Goal: Information Seeking & Learning: Learn about a topic

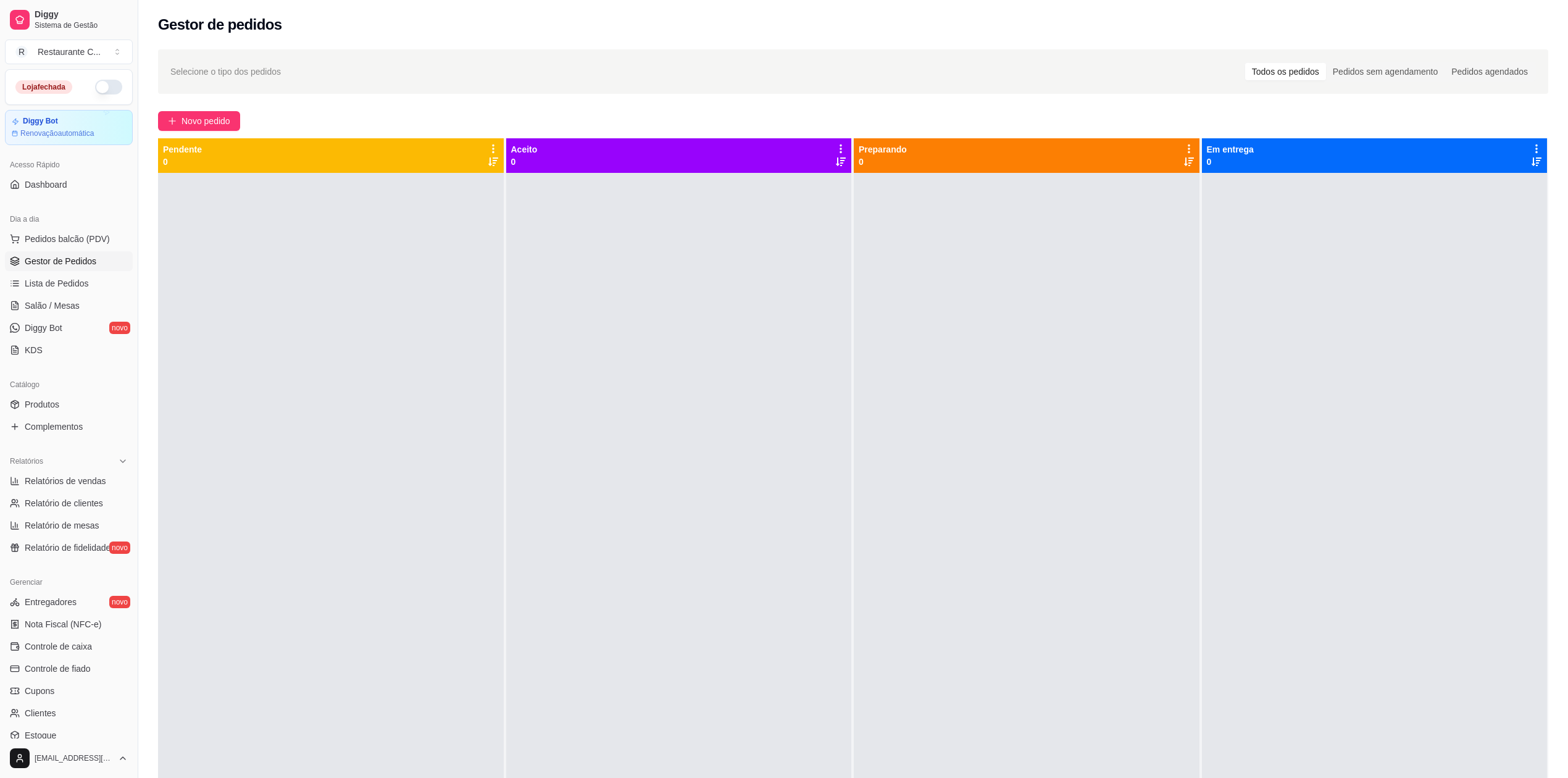
scroll to position [111, 0]
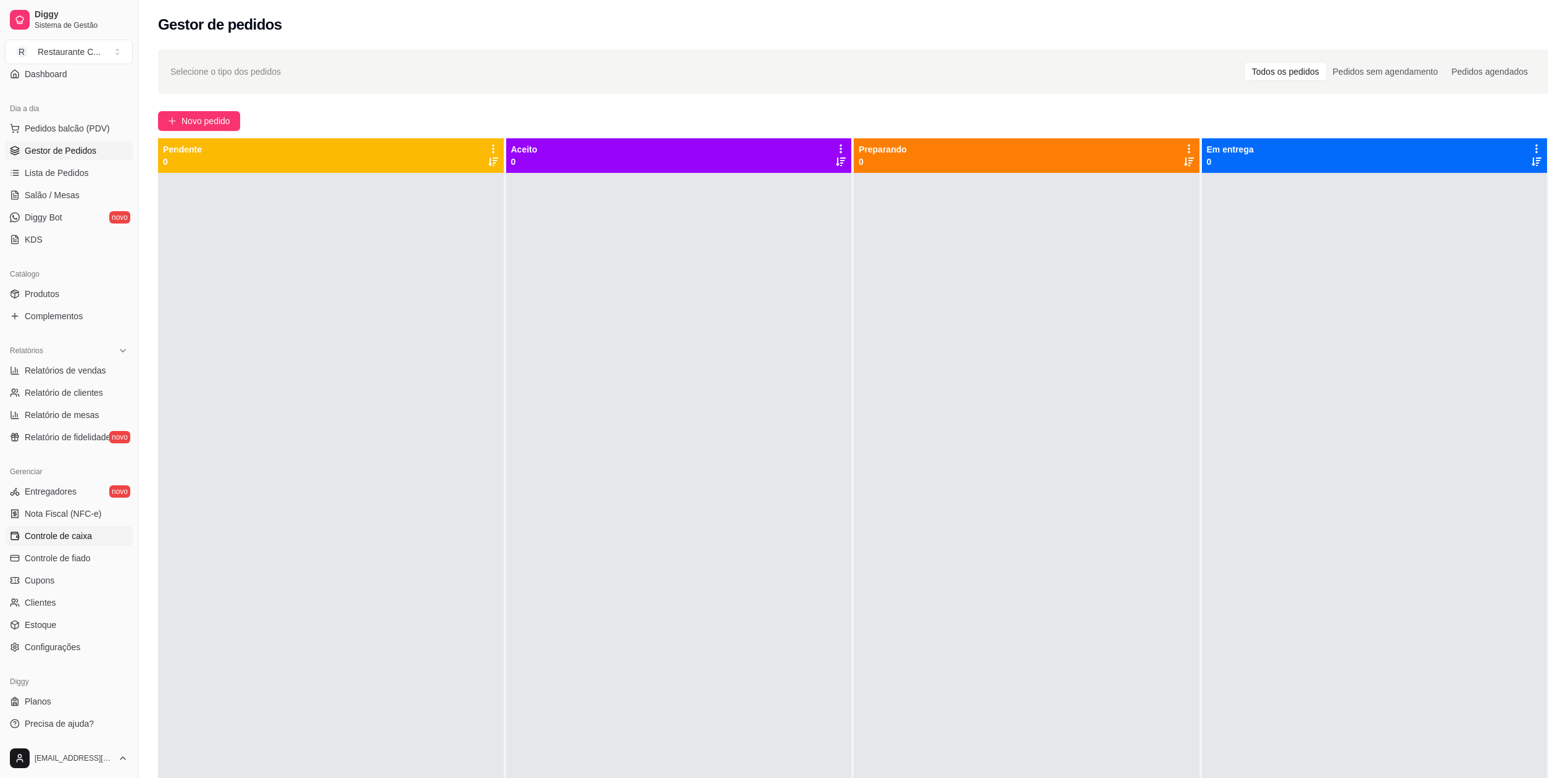
click at [84, 537] on span "Controle de caixa" at bounding box center [58, 536] width 67 height 12
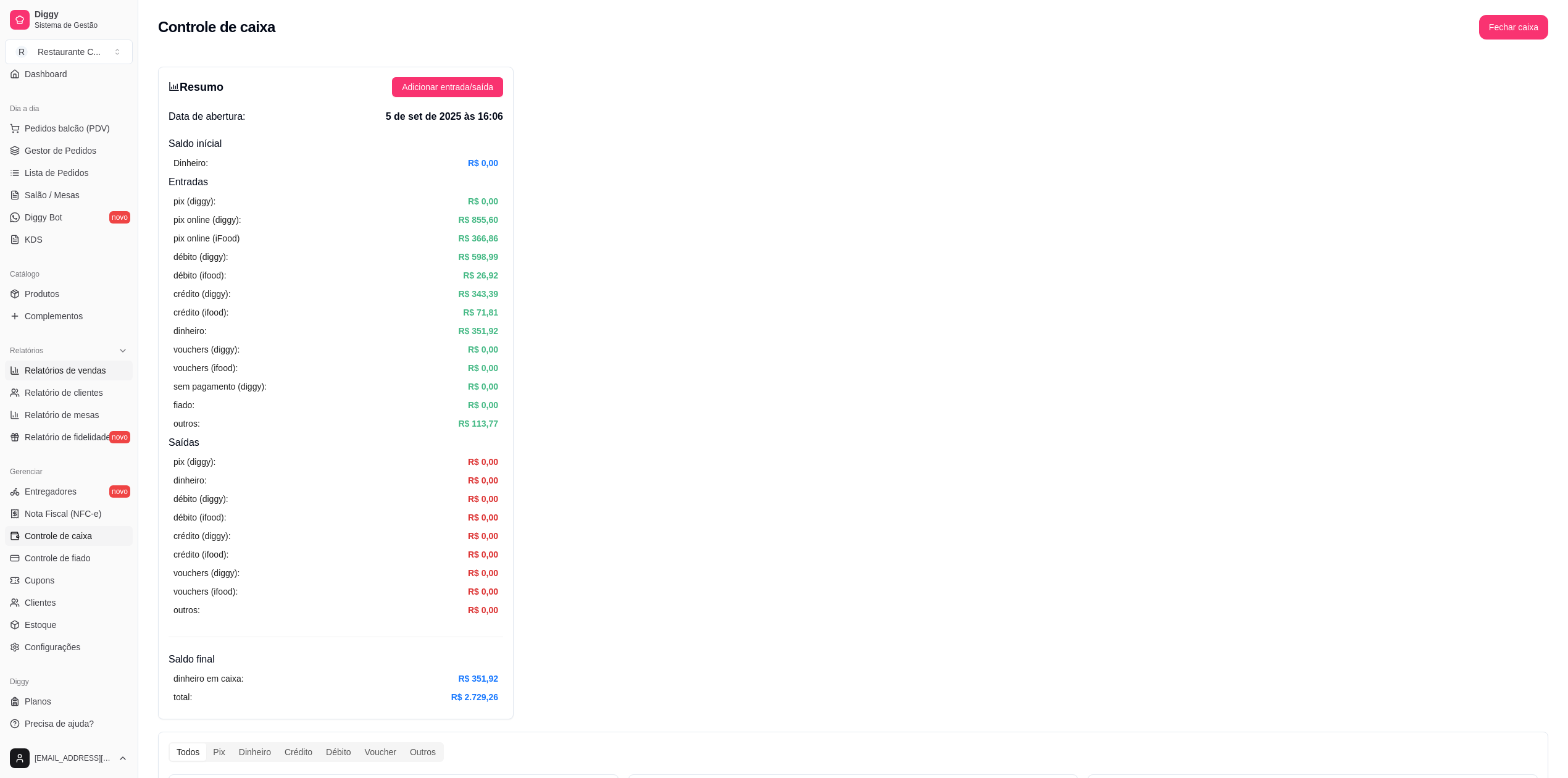
click at [82, 370] on span "Relatórios de vendas" at bounding box center [65, 371] width 82 height 12
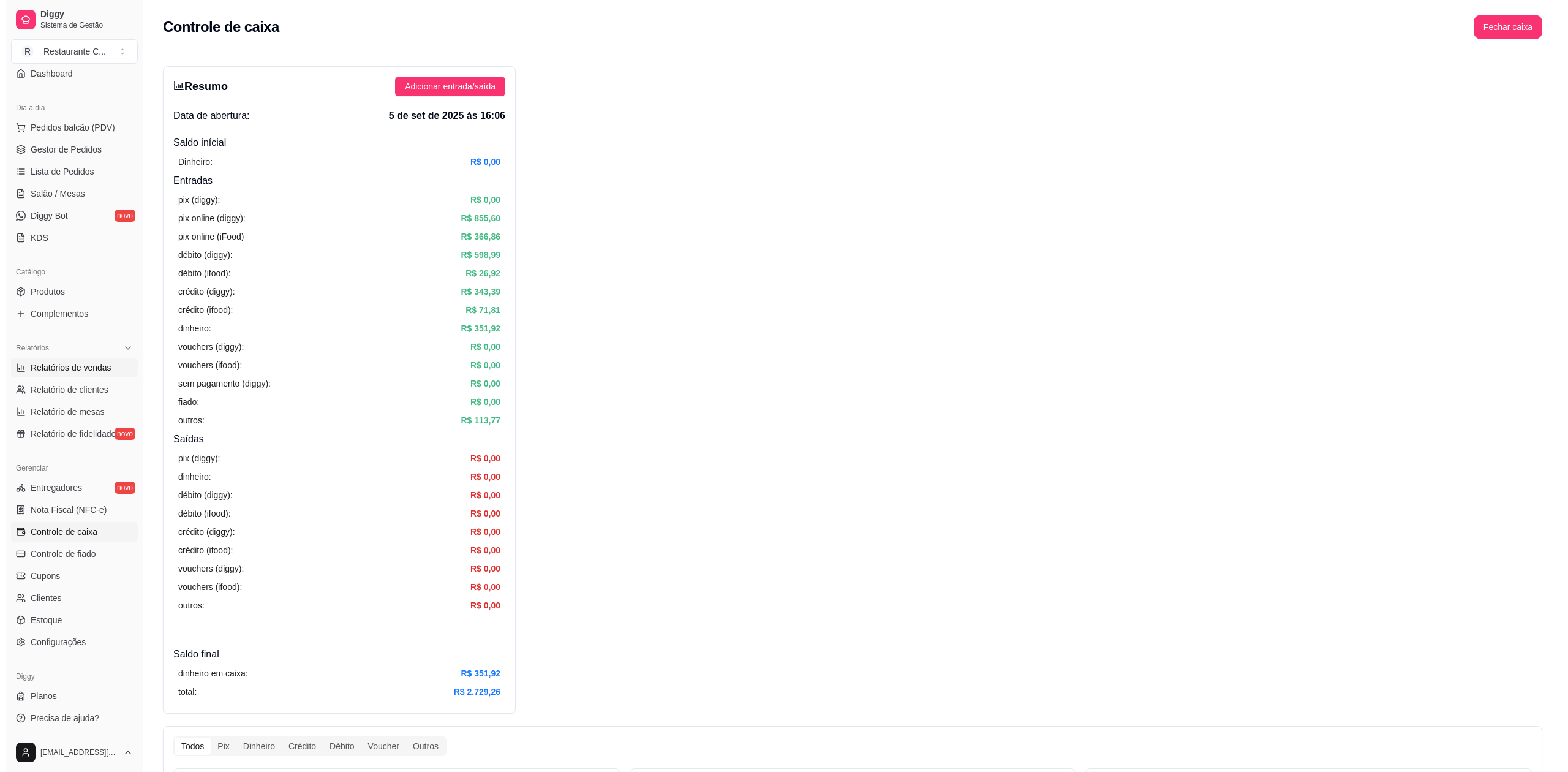
select select "ALL"
select select "0"
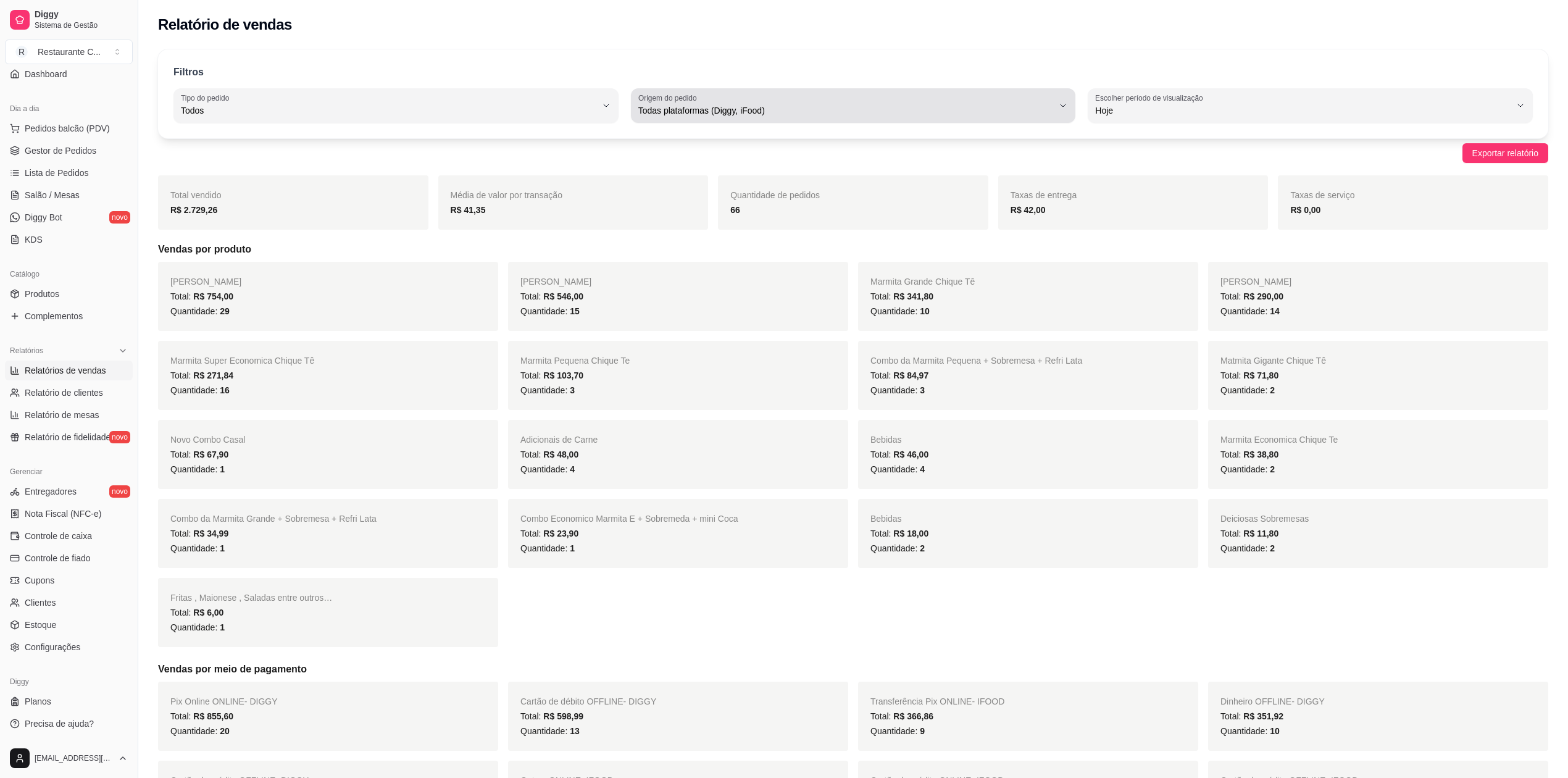
click at [640, 109] on span "Todas plataformas (Diggy, iFood)" at bounding box center [846, 111] width 415 height 12
click at [684, 186] on span "iFood" at bounding box center [847, 180] width 396 height 11
type input "IFOOD"
select select "IFOOD"
